Goal: Information Seeking & Learning: Understand process/instructions

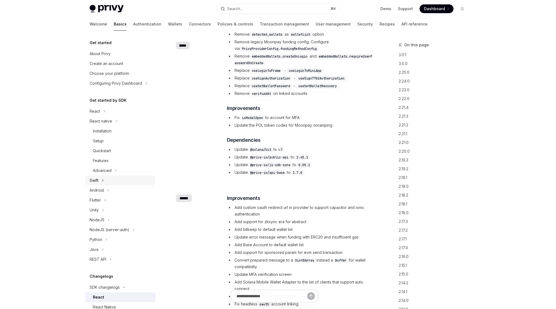
scroll to position [61, 0]
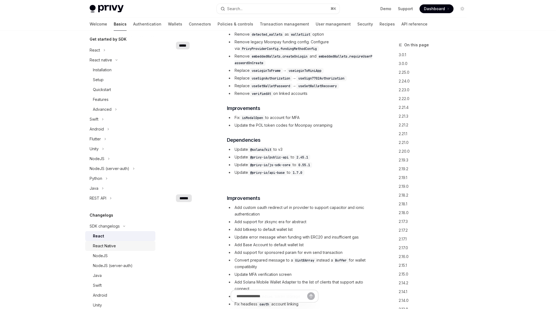
click at [115, 247] on div "React Native" at bounding box center [104, 246] width 23 height 7
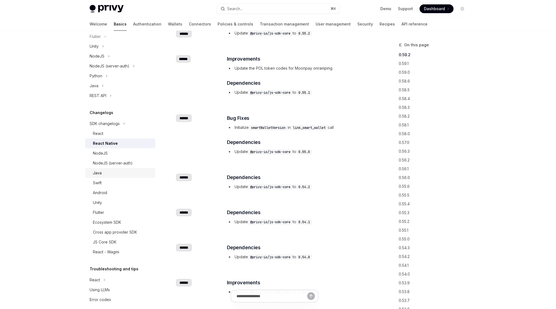
scroll to position [162, 0]
click at [104, 244] on div "JS Core SDK" at bounding box center [105, 243] width 24 height 7
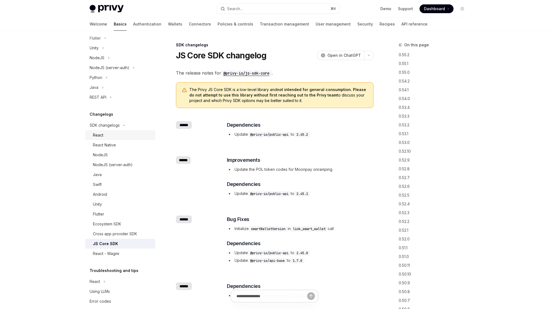
click at [111, 135] on div "React" at bounding box center [122, 135] width 59 height 7
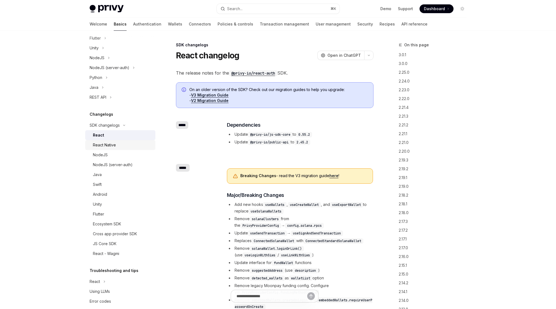
click at [117, 141] on link "React Native" at bounding box center [120, 145] width 70 height 10
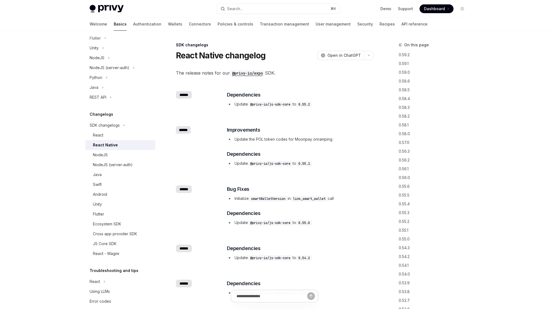
scroll to position [1, 0]
click at [58, 27] on div at bounding box center [278, 15] width 556 height 31
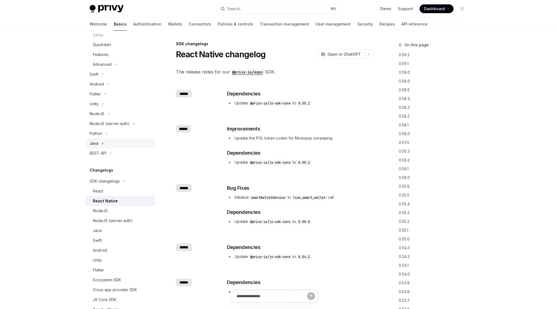
scroll to position [63, 0]
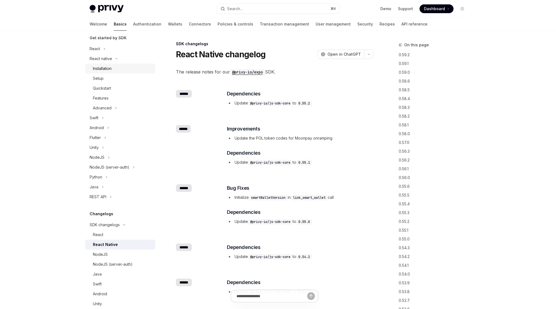
click at [111, 65] on link "Installation" at bounding box center [120, 69] width 70 height 10
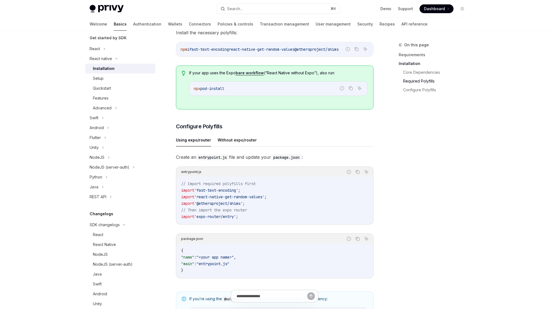
scroll to position [201, 0]
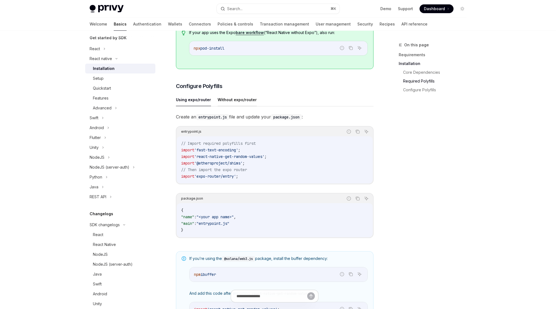
click at [224, 104] on button "Without expo/router" at bounding box center [237, 99] width 39 height 13
type textarea "*"
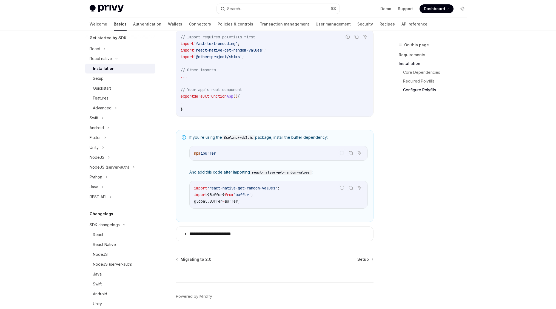
scroll to position [312, 0]
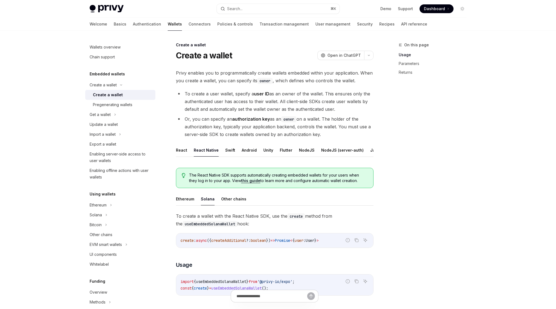
scroll to position [143, 0]
